Goal: Information Seeking & Learning: Learn about a topic

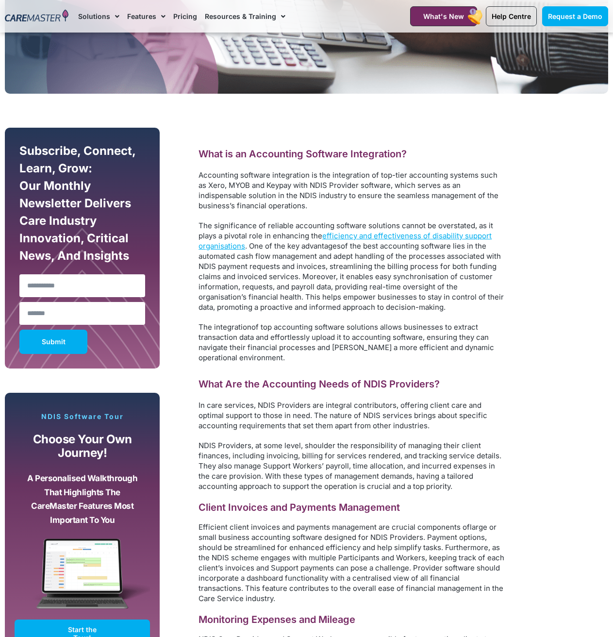
scroll to position [437, 0]
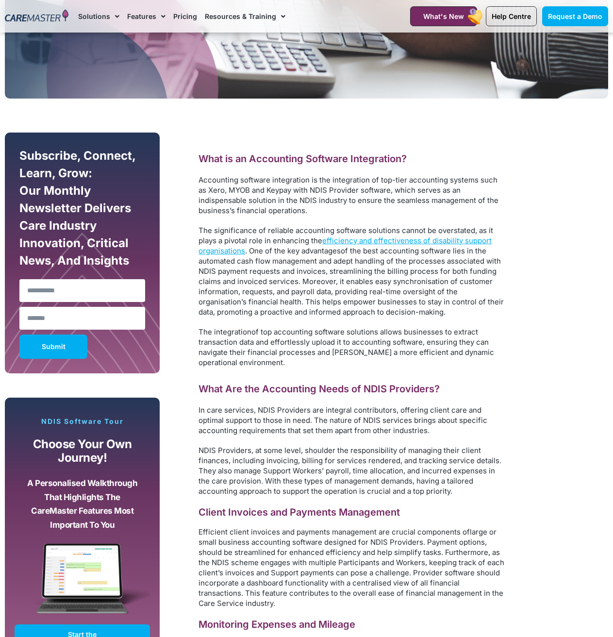
click at [273, 209] on span "Accounting software integration is the integration of top-tier accounting syste…" at bounding box center [348, 195] width 300 height 40
click at [270, 257] on p "The significance of reliable accounting software solutions cannot be overstated…" at bounding box center [351, 271] width 306 height 92
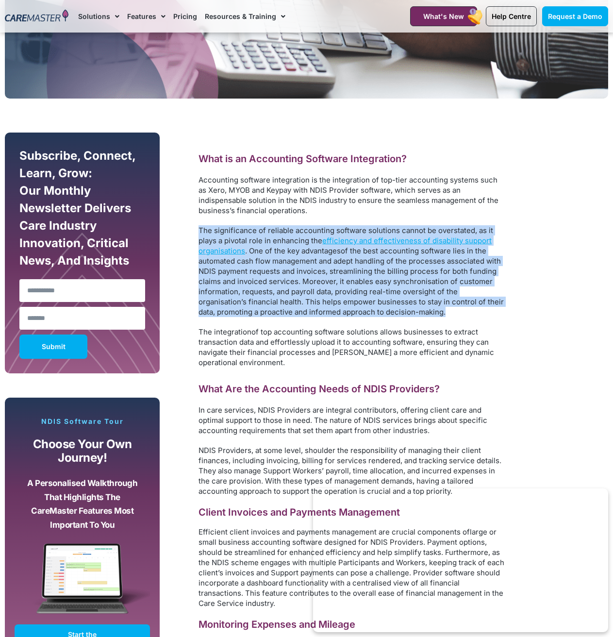
click at [270, 257] on p "The significance of reliable accounting software solutions cannot be overstated…" at bounding box center [351, 271] width 306 height 92
click at [258, 254] on span ". One of the key advantages" at bounding box center [293, 250] width 96 height 9
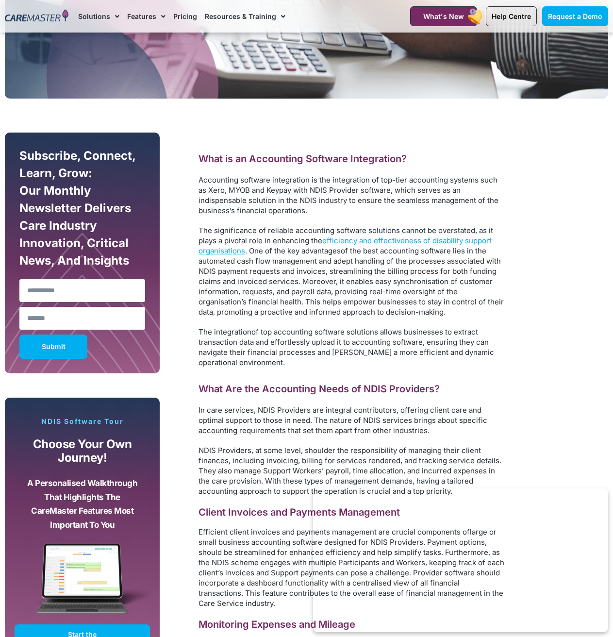
click at [255, 253] on span ". One of the key advantages" at bounding box center [293, 250] width 96 height 9
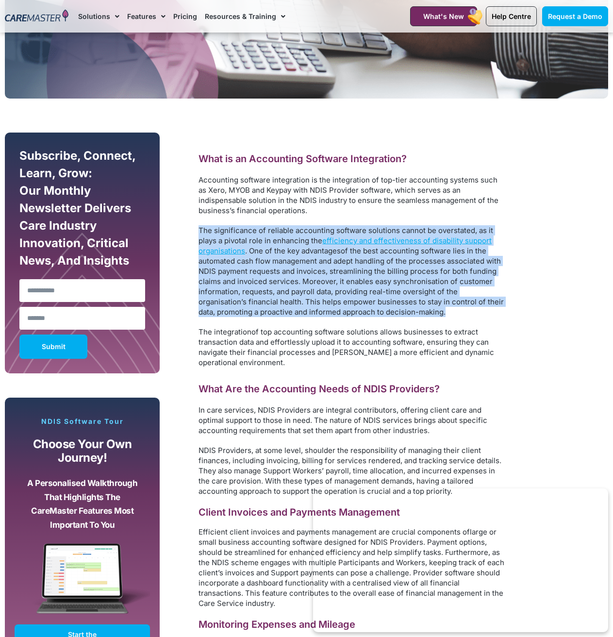
click at [255, 253] on span ". One of the key advantages" at bounding box center [293, 250] width 96 height 9
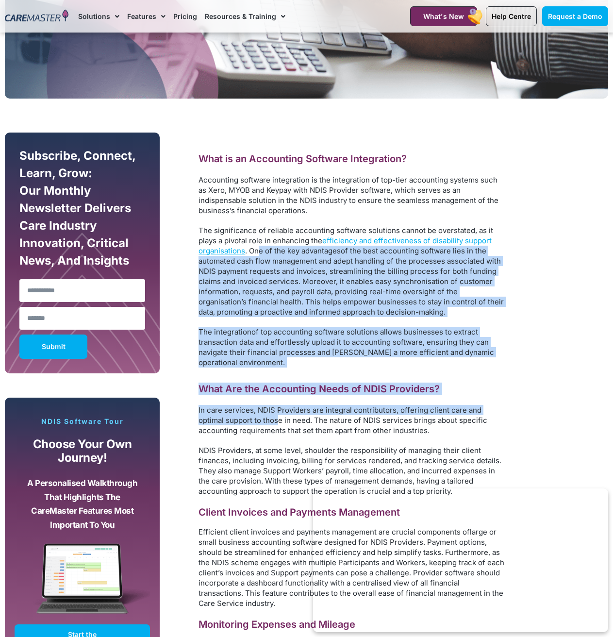
drag, startPoint x: 258, startPoint y: 246, endPoint x: 331, endPoint y: 413, distance: 182.1
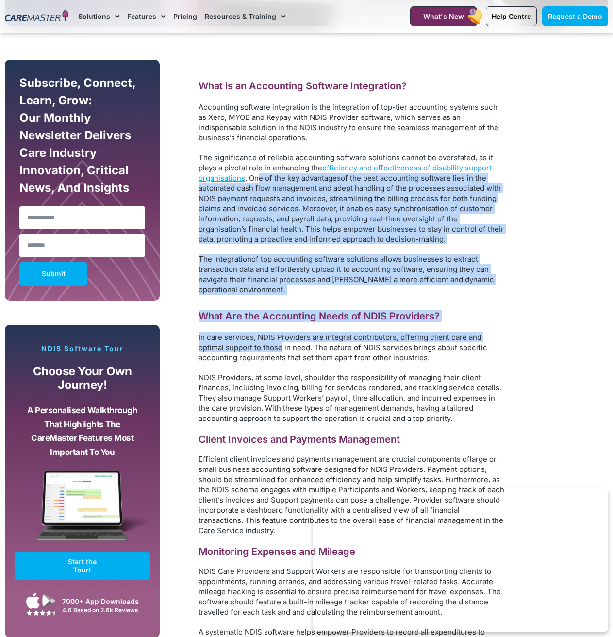
scroll to position [583, 0]
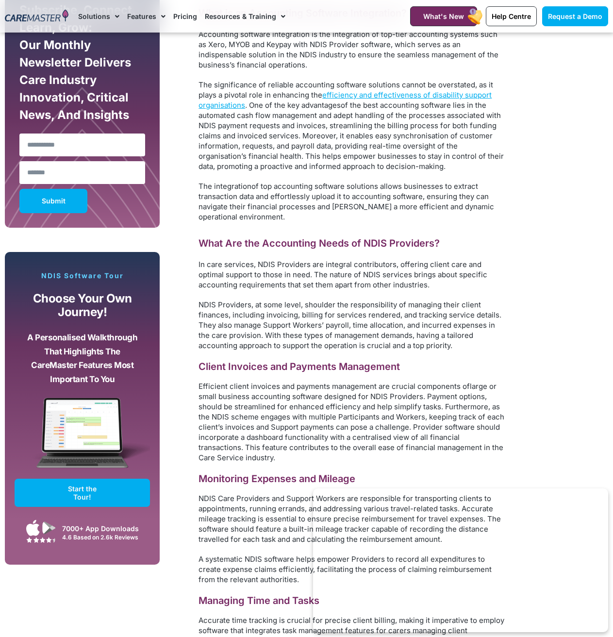
click at [426, 411] on p "Efficient client invoices and payments management are crucial components of lar…" at bounding box center [351, 422] width 306 height 82
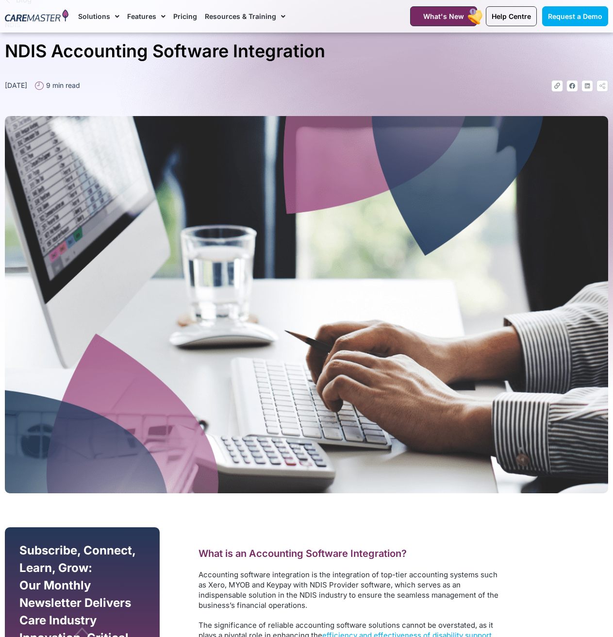
scroll to position [0, 0]
